Goal: Check status: Check status

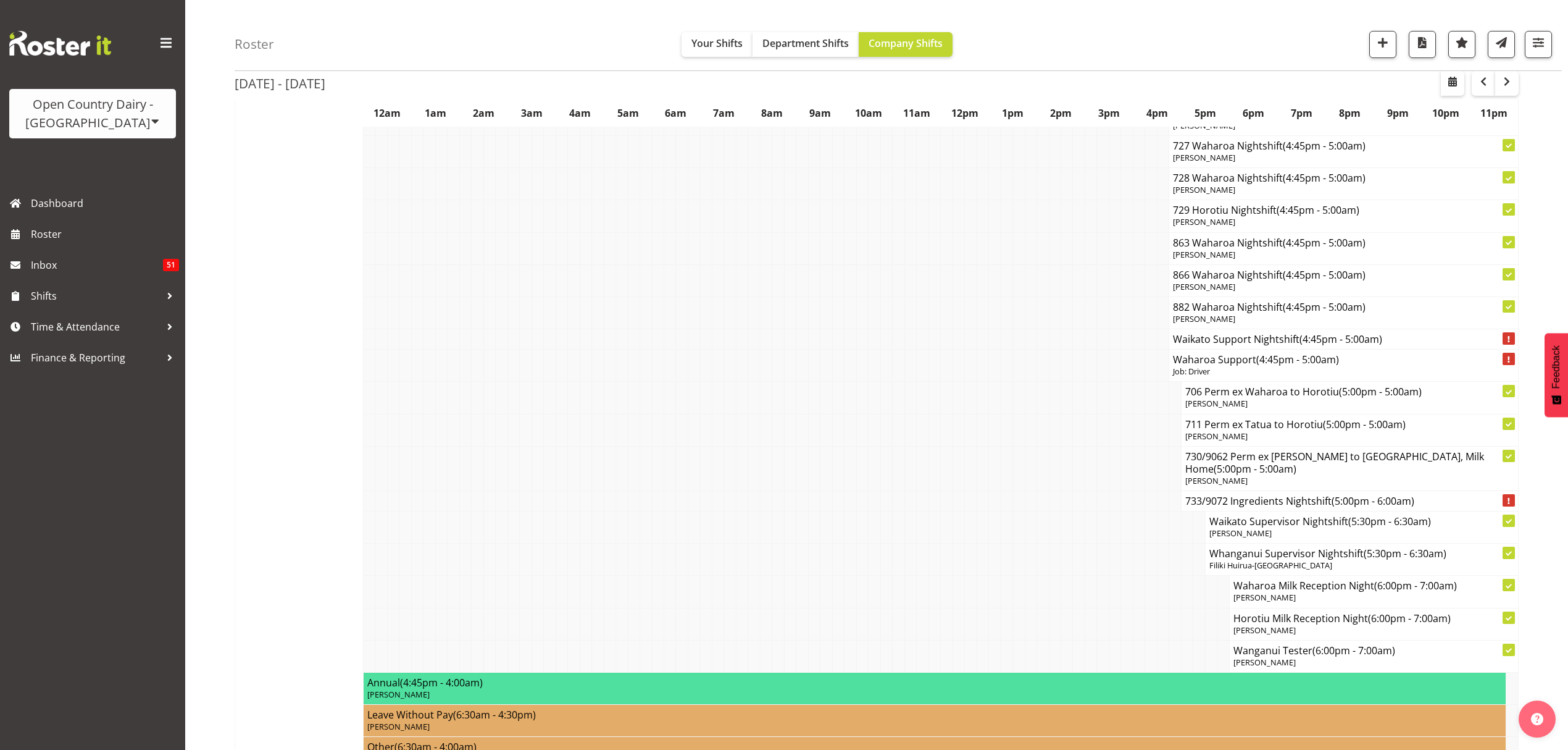
scroll to position [8975, 0]
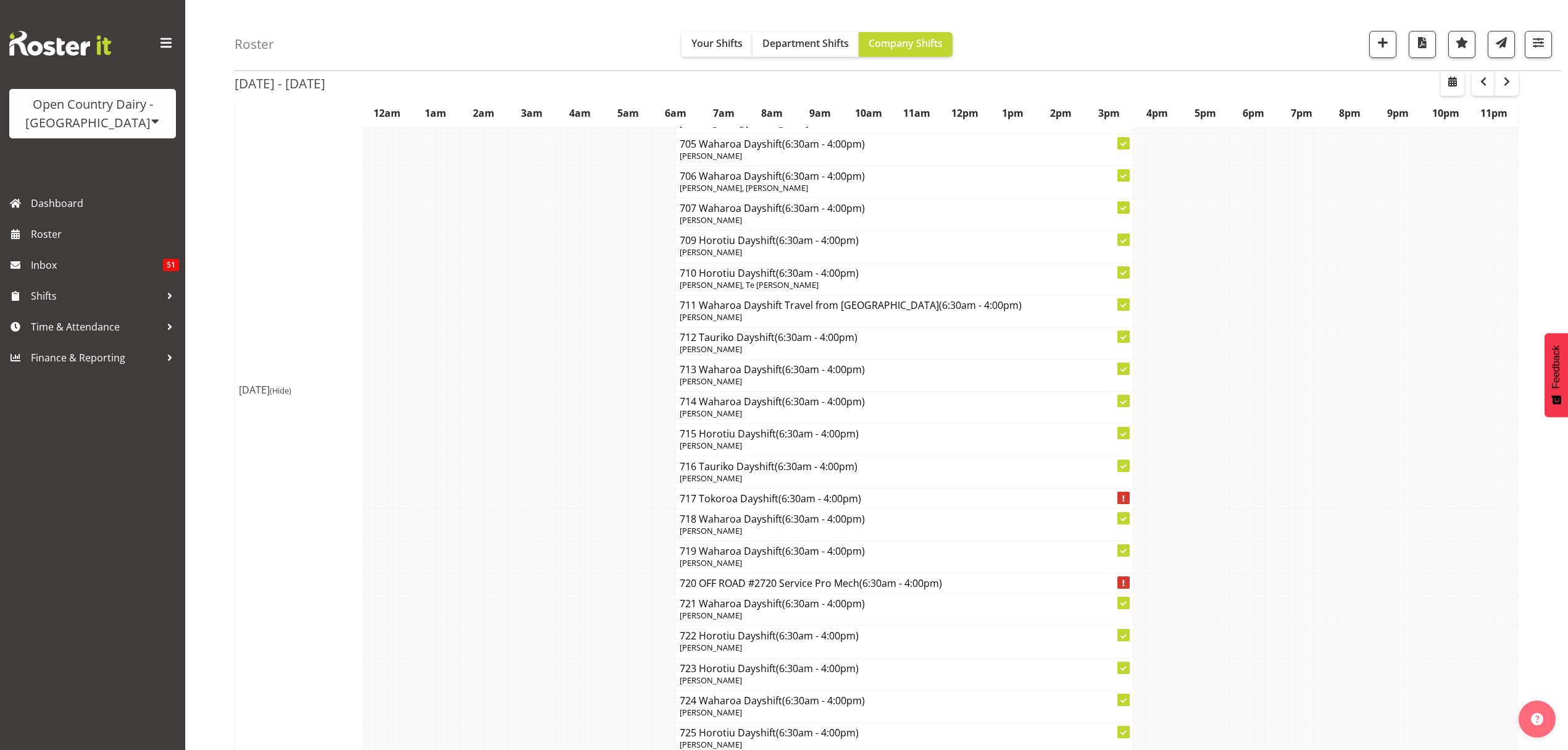
scroll to position [7494, 0]
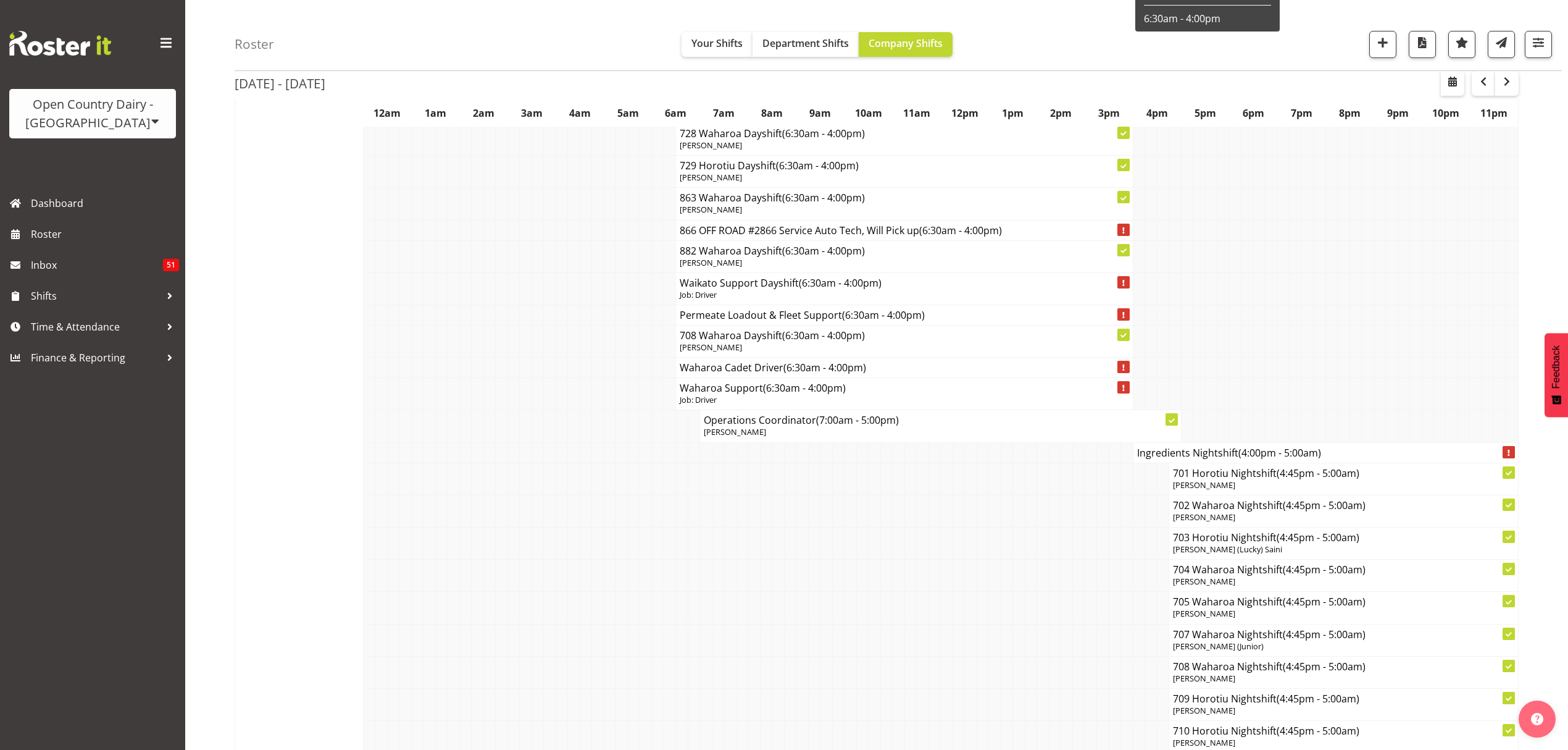
scroll to position [7574, 0]
